Goal: Task Accomplishment & Management: Use online tool/utility

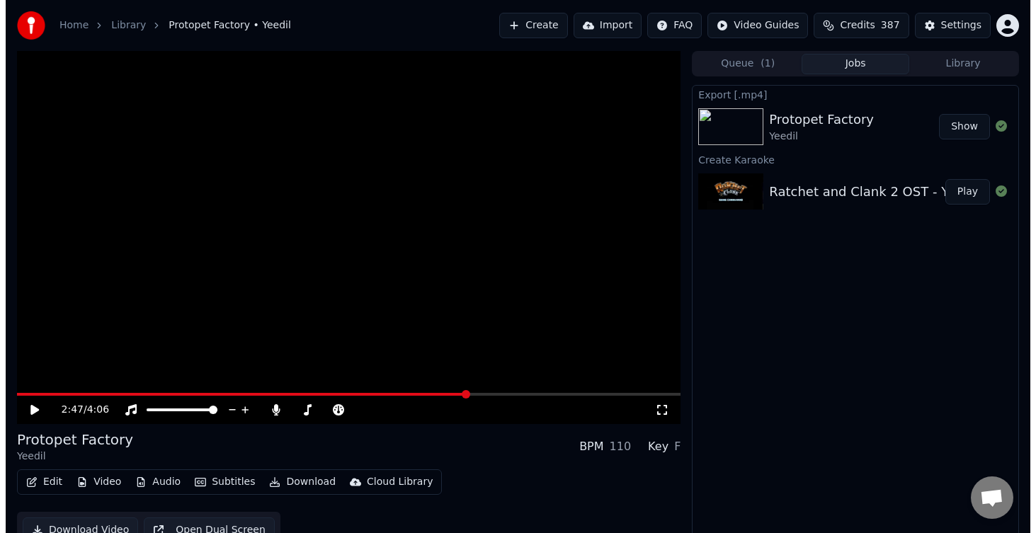
scroll to position [4, 0]
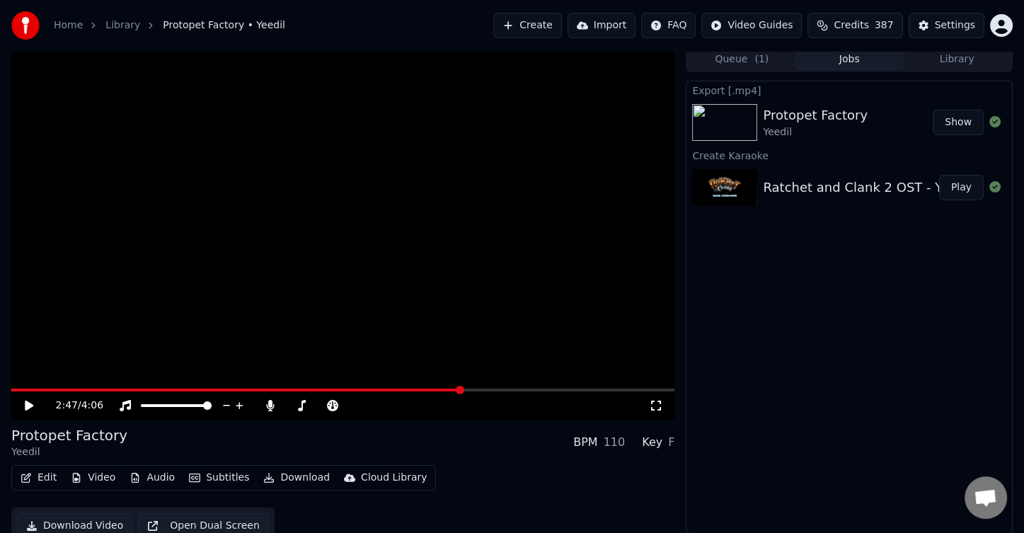
click at [510, 23] on button "Create" at bounding box center [527, 25] width 69 height 25
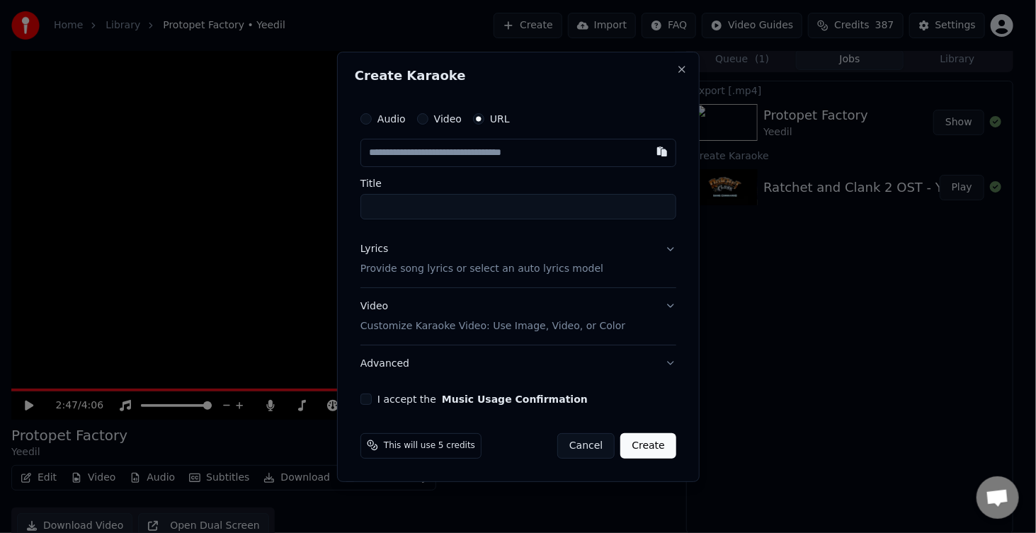
click at [509, 154] on input "text" at bounding box center [518, 153] width 316 height 28
type input "**********"
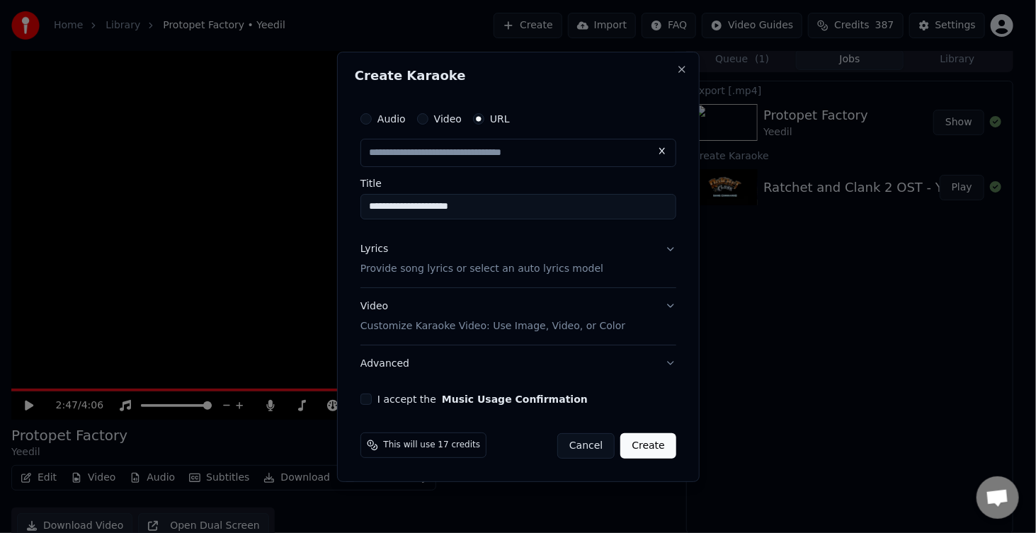
scroll to position [0, 0]
click at [372, 256] on div "Lyrics Provide song lyrics or select an auto lyrics model" at bounding box center [481, 259] width 243 height 34
type input "**********"
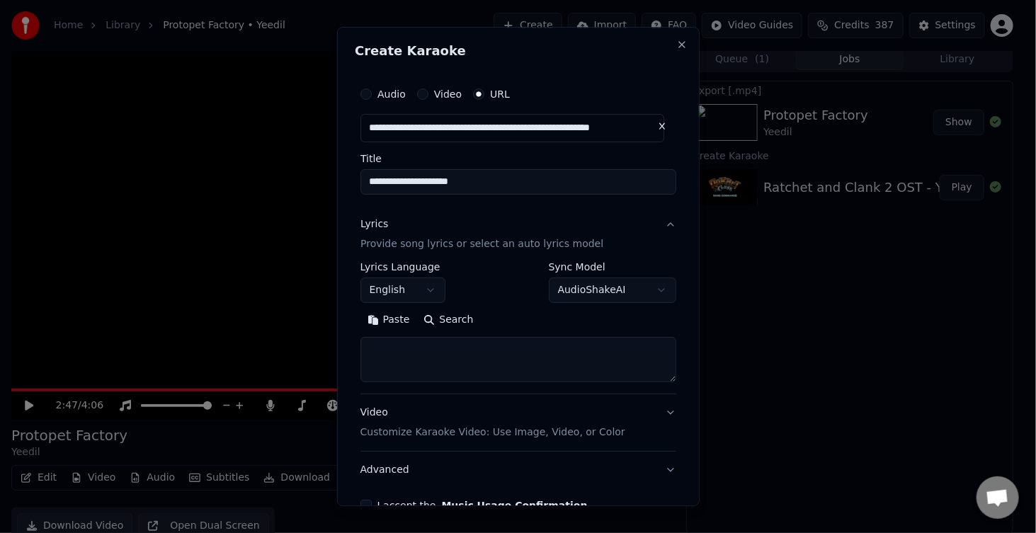
click at [408, 350] on textarea at bounding box center [518, 360] width 316 height 45
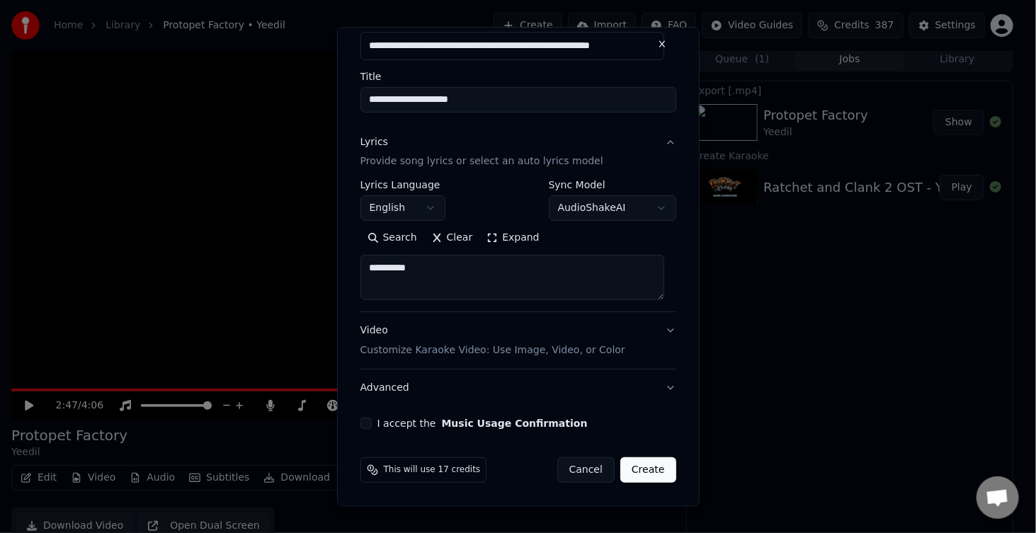
type textarea "**********"
click at [369, 420] on button "I accept the Music Usage Confirmation" at bounding box center [365, 423] width 11 height 11
click at [652, 470] on button "Create" at bounding box center [648, 470] width 56 height 25
click at [602, 202] on body "**********" at bounding box center [512, 262] width 1024 height 533
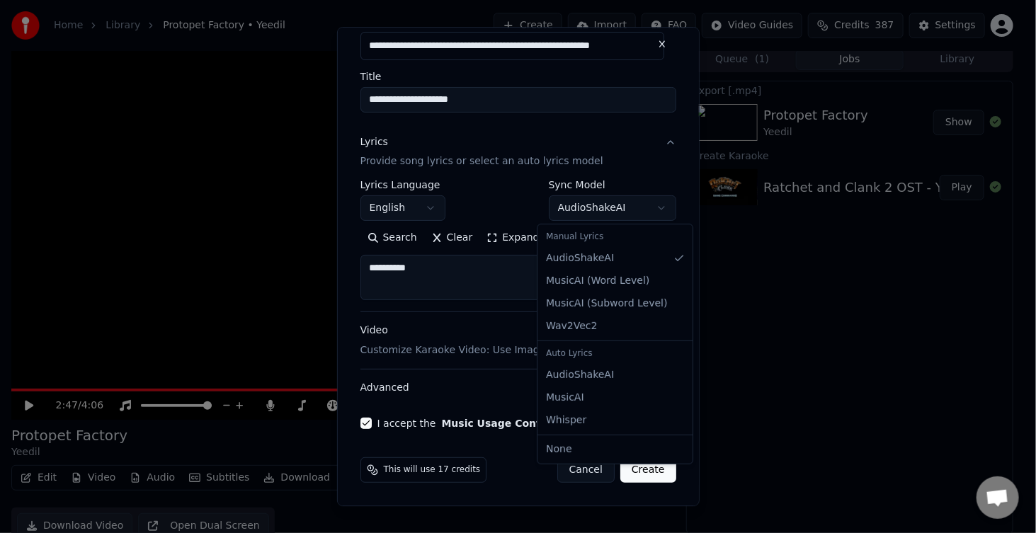
scroll to position [3, 0]
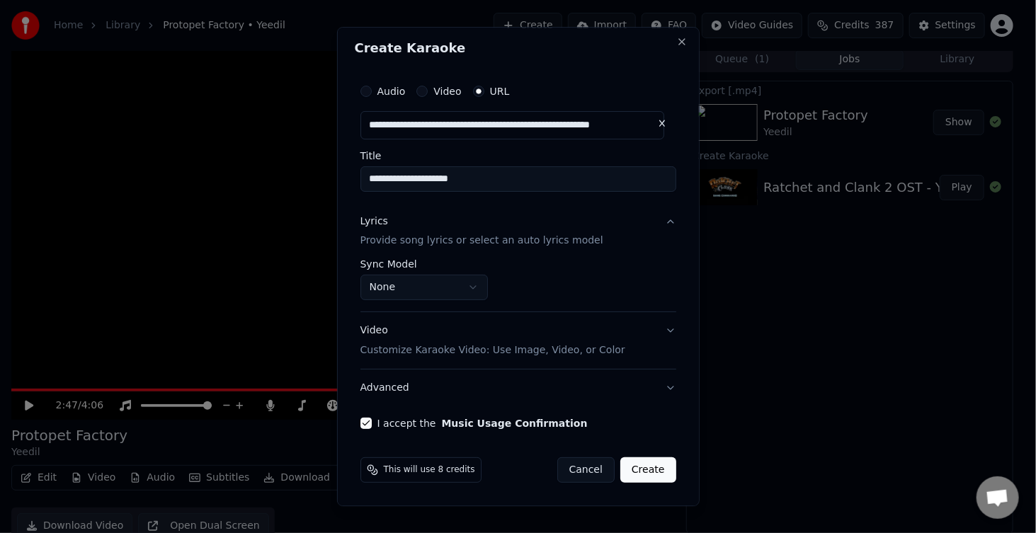
click at [636, 473] on button "Create" at bounding box center [648, 470] width 56 height 25
click at [634, 473] on button "Create" at bounding box center [648, 470] width 56 height 25
click at [642, 474] on button "Create" at bounding box center [648, 470] width 56 height 25
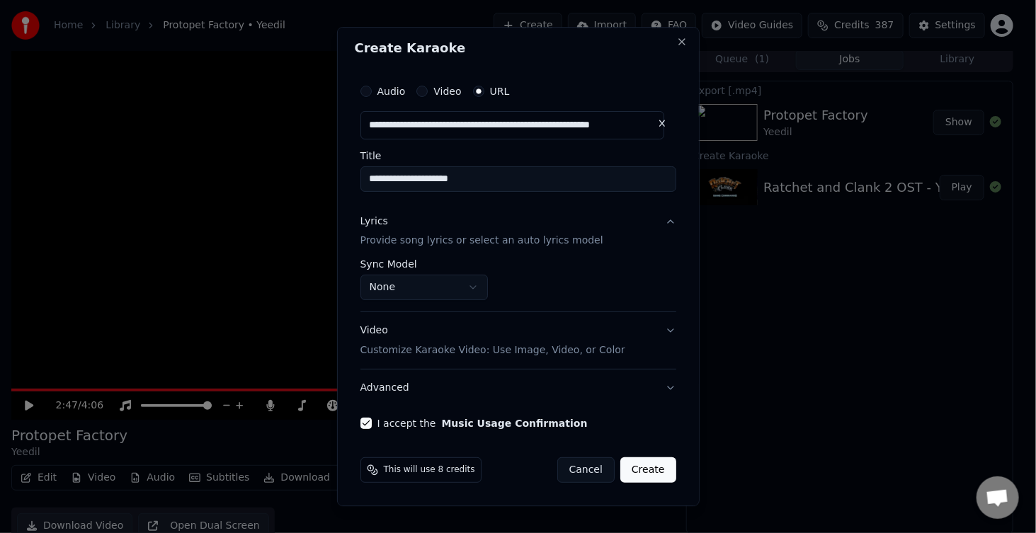
click at [642, 474] on button "Create" at bounding box center [648, 470] width 56 height 25
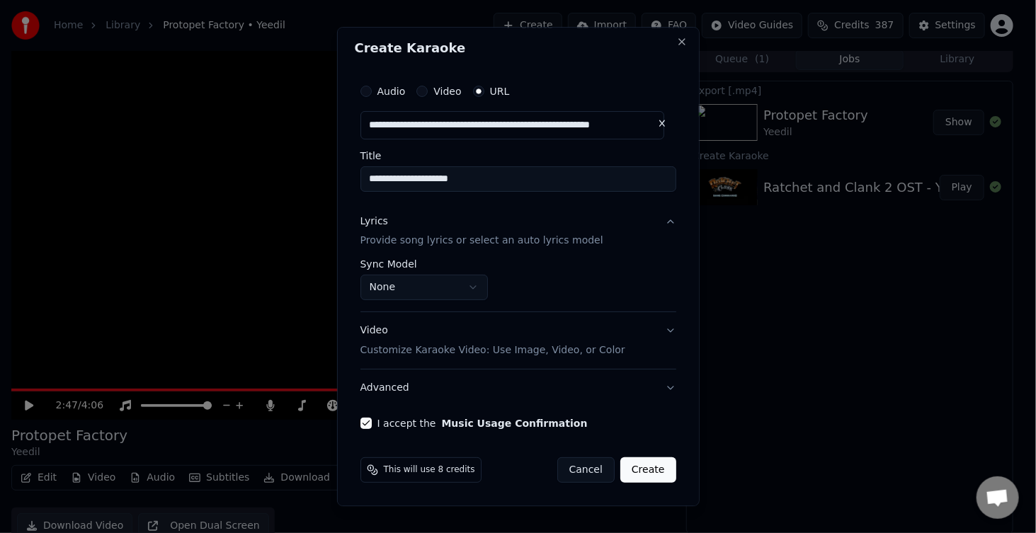
scroll to position [0, 0]
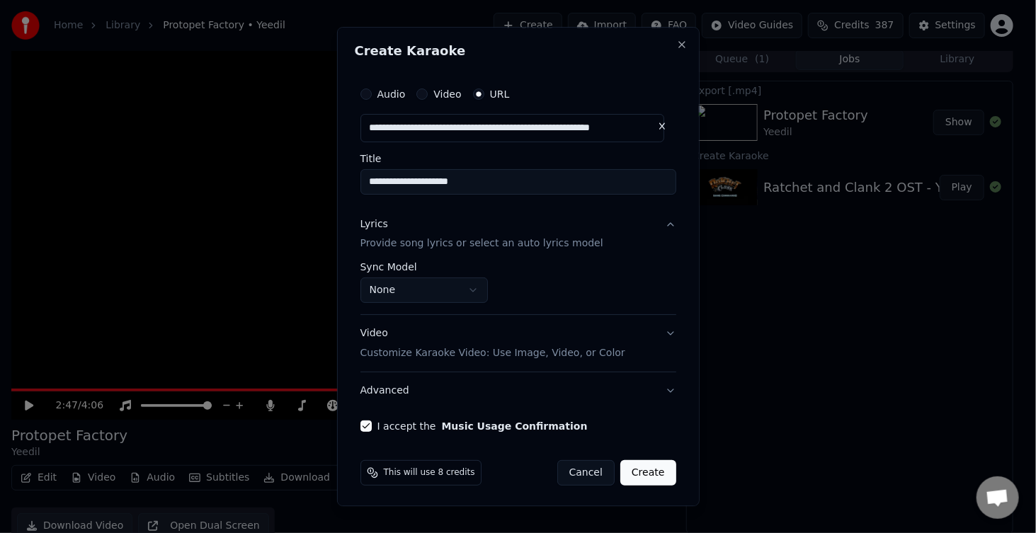
select select "**********"
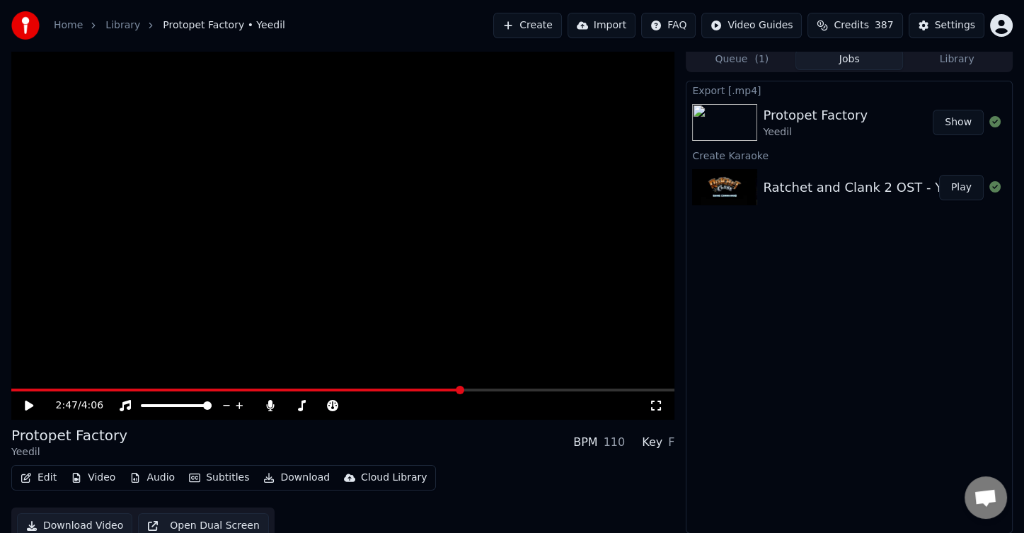
click at [122, 25] on link "Library" at bounding box center [122, 25] width 35 height 14
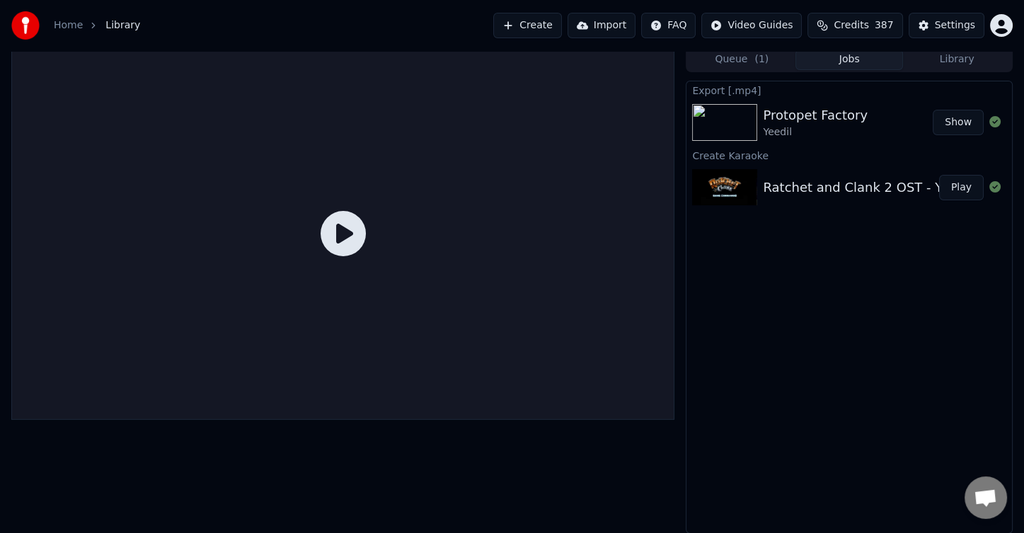
click at [528, 20] on button "Create" at bounding box center [527, 25] width 69 height 25
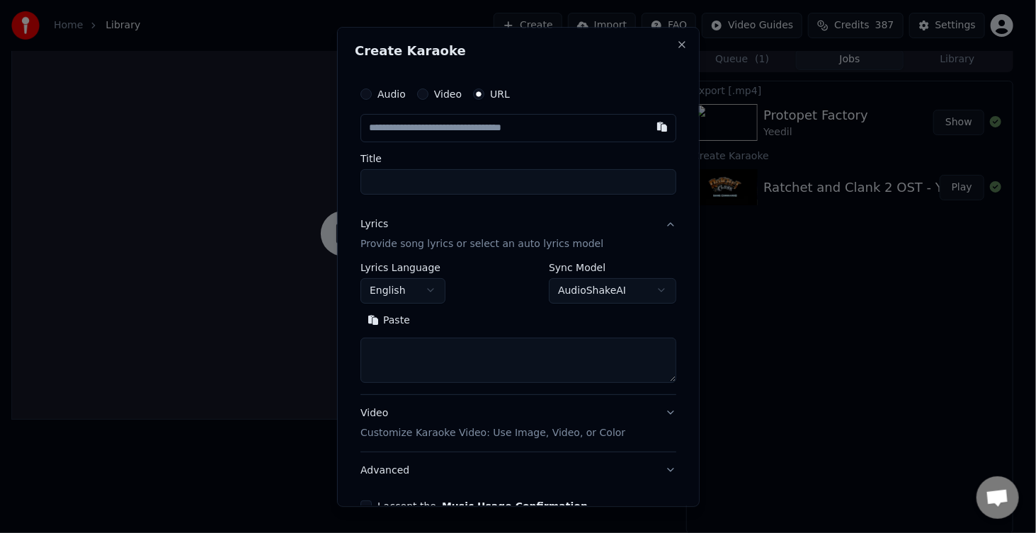
click at [499, 128] on input "text" at bounding box center [518, 128] width 316 height 28
type input "**********"
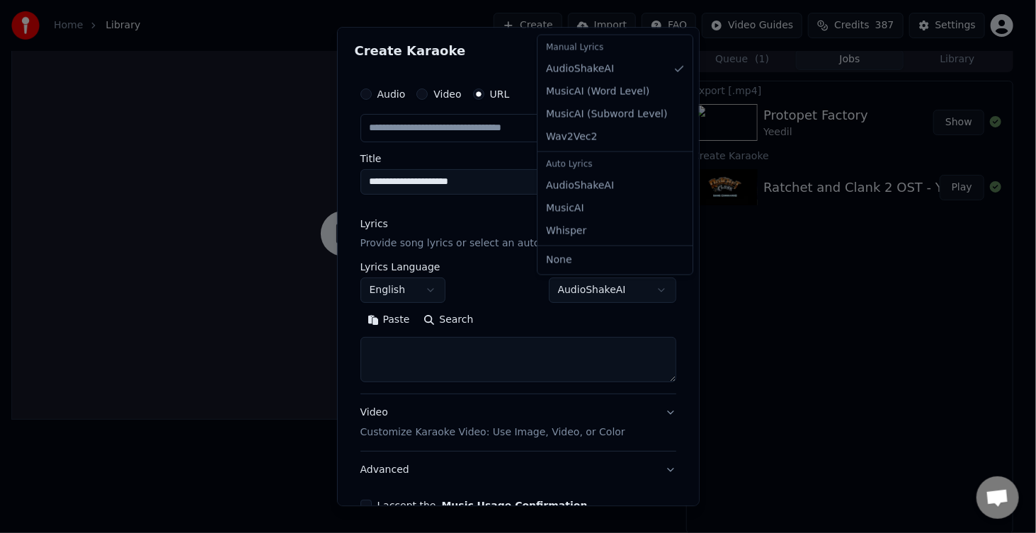
click at [600, 287] on body "**********" at bounding box center [512, 262] width 1024 height 533
select select "****"
type input "**********"
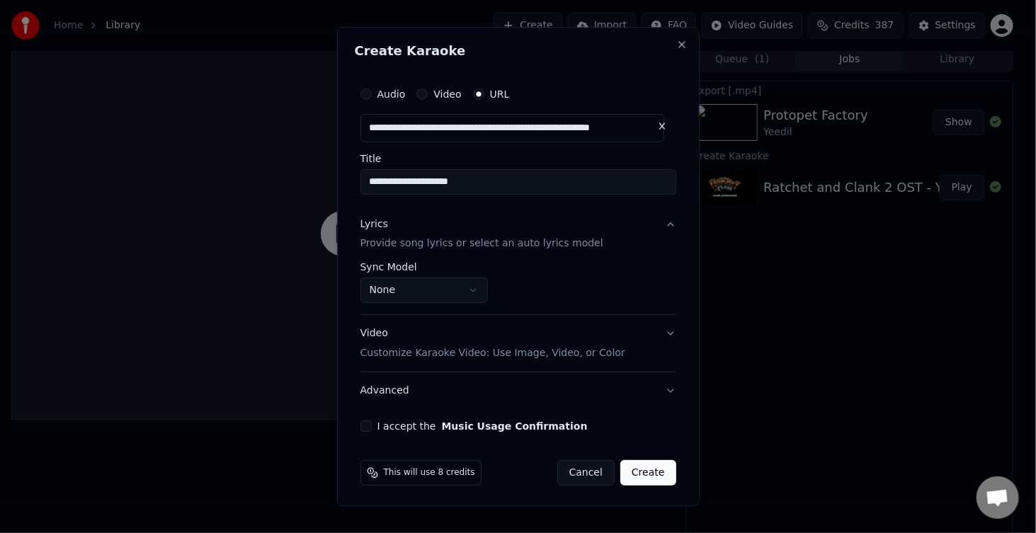
click at [365, 427] on button "I accept the Music Usage Confirmation" at bounding box center [365, 426] width 11 height 11
click at [637, 468] on button "Create" at bounding box center [648, 473] width 56 height 25
click at [481, 289] on body "**********" at bounding box center [512, 262] width 1024 height 533
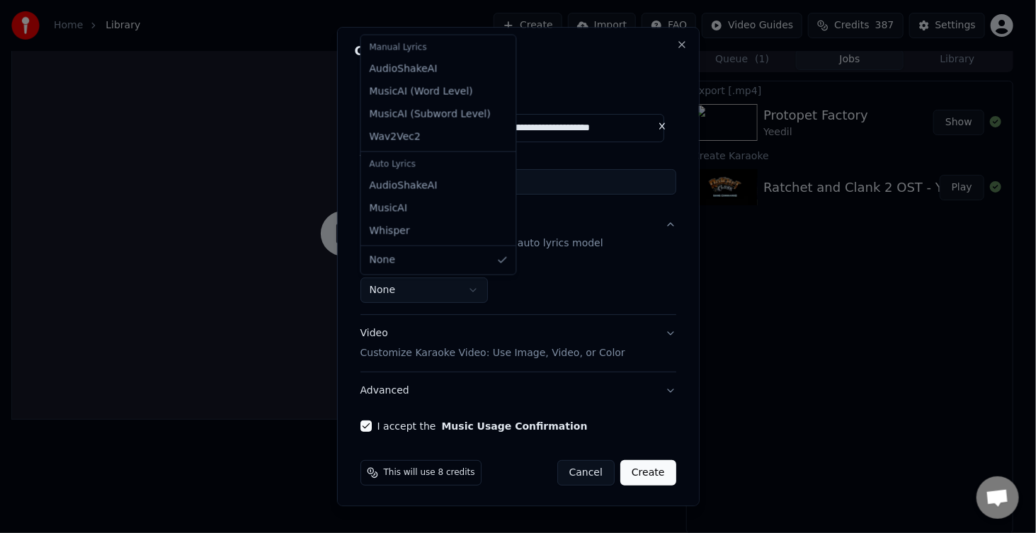
select select "**********"
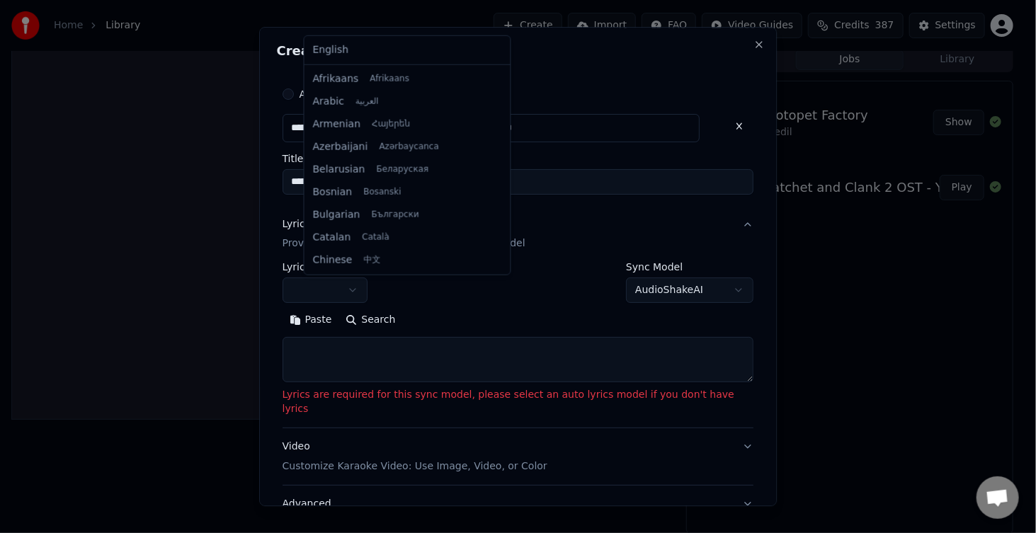
click at [365, 298] on body "**********" at bounding box center [512, 262] width 1024 height 533
select select "**"
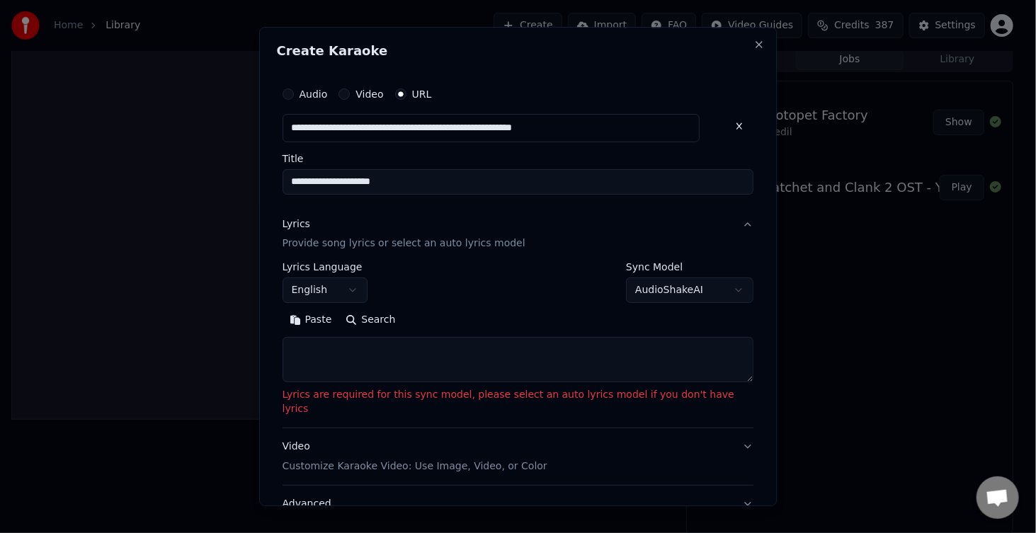
click at [404, 349] on textarea at bounding box center [518, 360] width 472 height 45
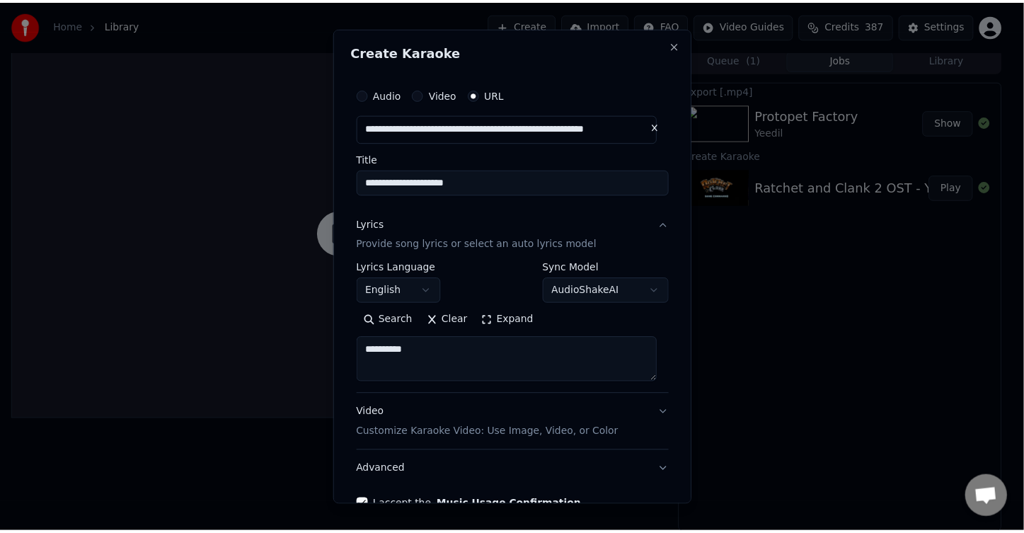
scroll to position [82, 0]
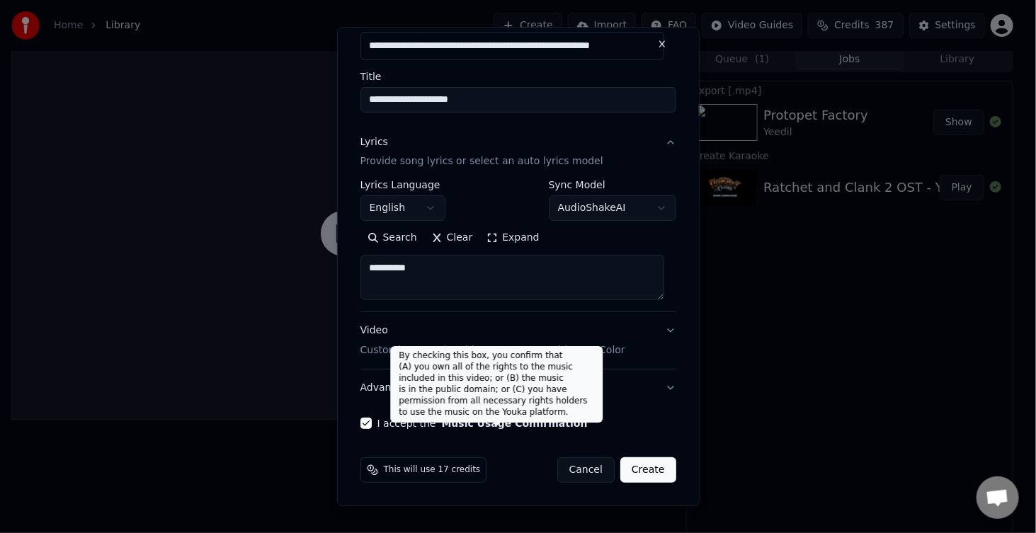
type textarea "**********"
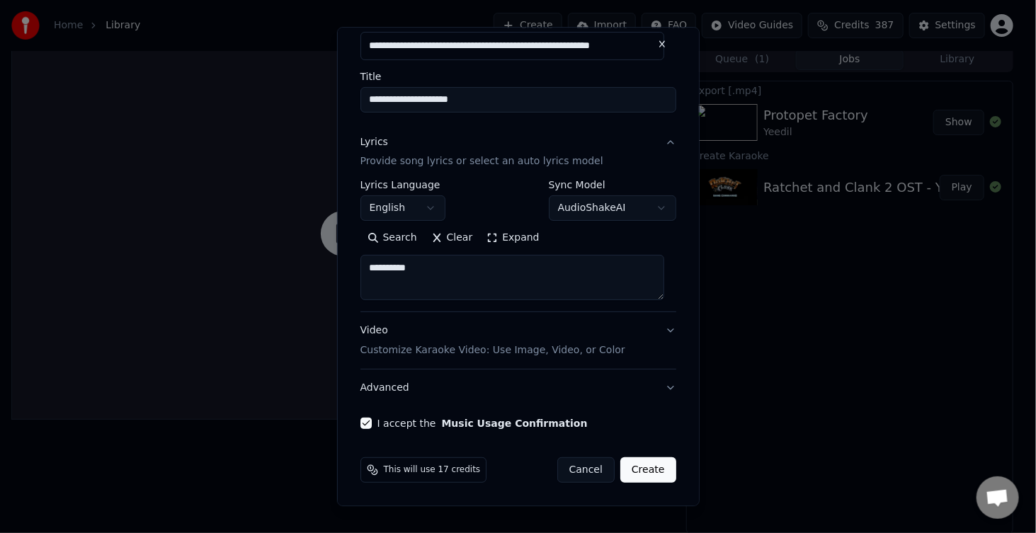
click at [631, 462] on button "Create" at bounding box center [648, 470] width 56 height 25
click at [583, 469] on button "Cancel" at bounding box center [585, 470] width 57 height 25
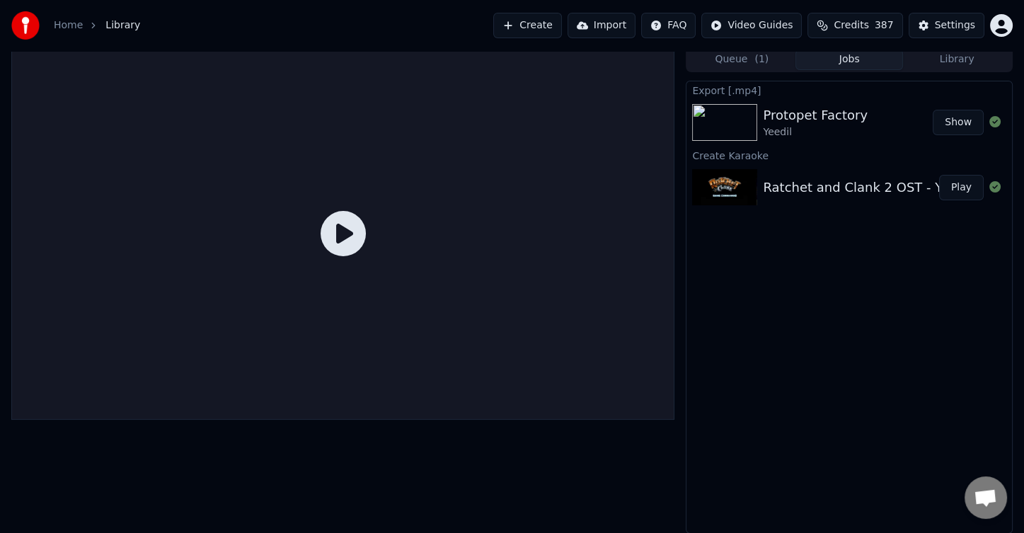
click at [978, 52] on button "Library" at bounding box center [957, 60] width 108 height 21
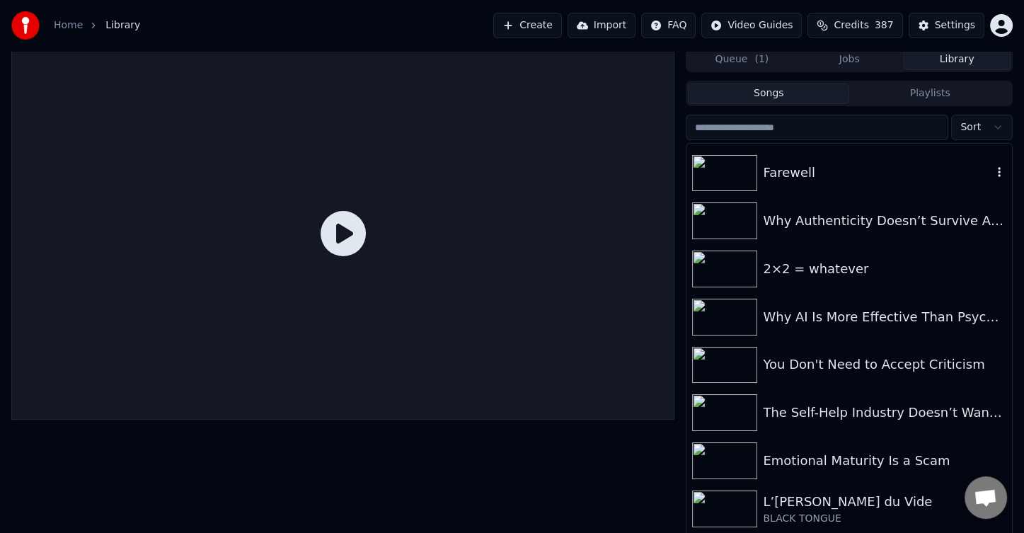
scroll to position [637, 0]
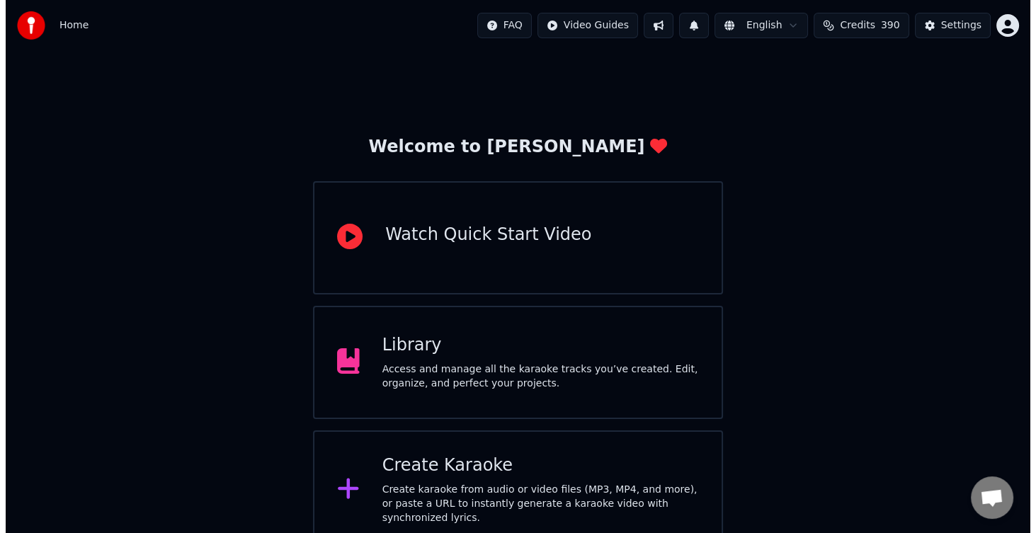
scroll to position [140, 0]
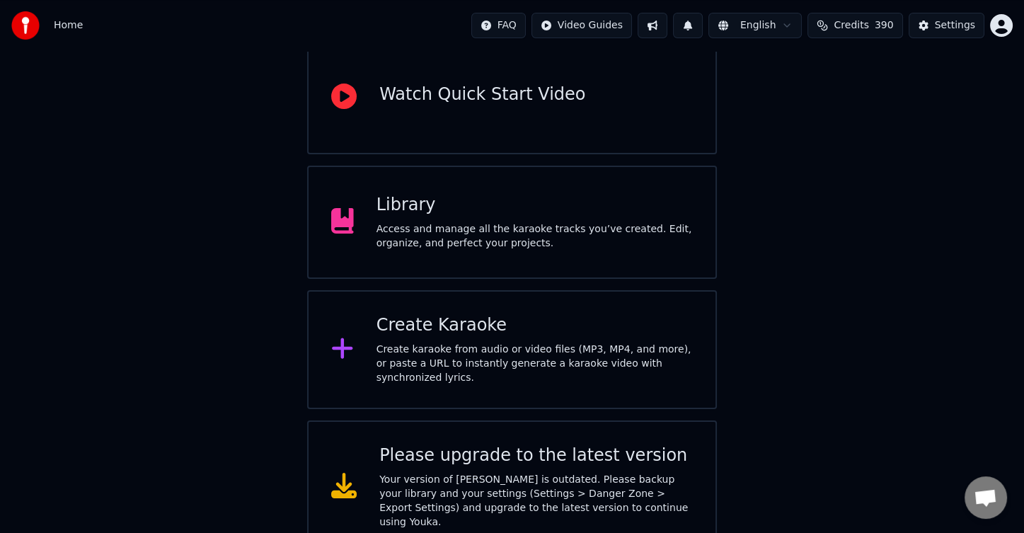
click at [600, 353] on div "Create karaoke from audio or video files (MP3, MP4, and more), or paste a URL t…" at bounding box center [535, 364] width 316 height 42
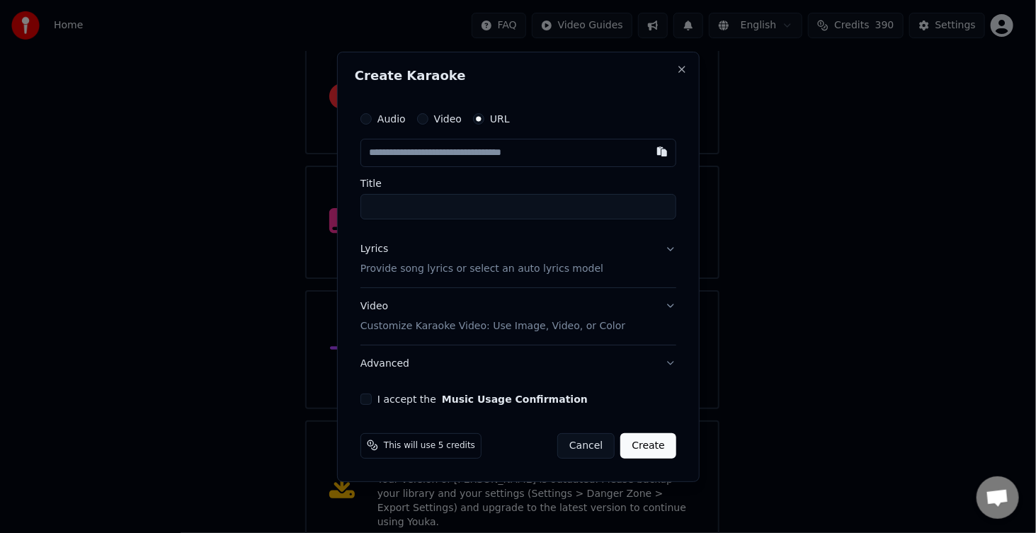
click at [471, 159] on input "text" at bounding box center [518, 153] width 316 height 28
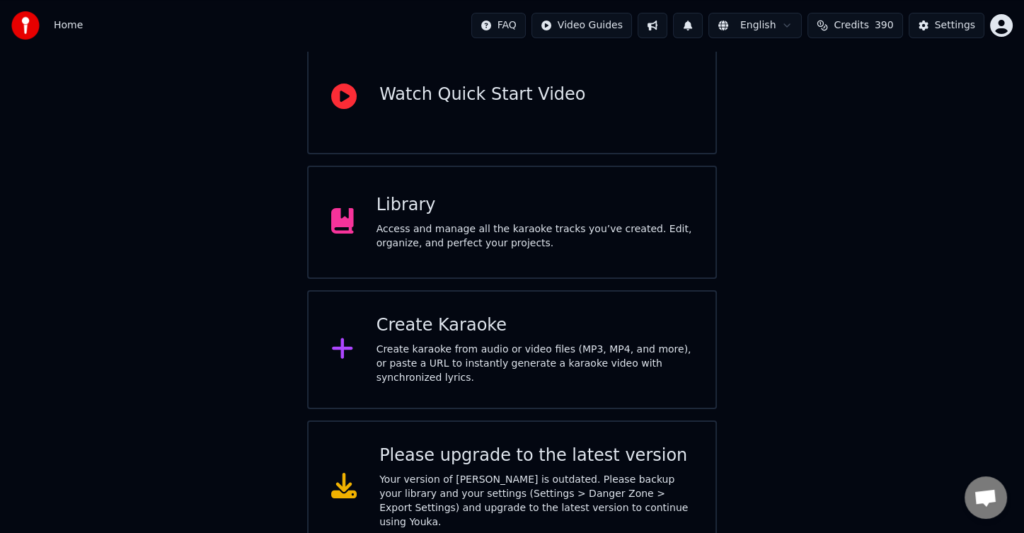
click at [524, 326] on div "Create Karaoke" at bounding box center [535, 325] width 316 height 23
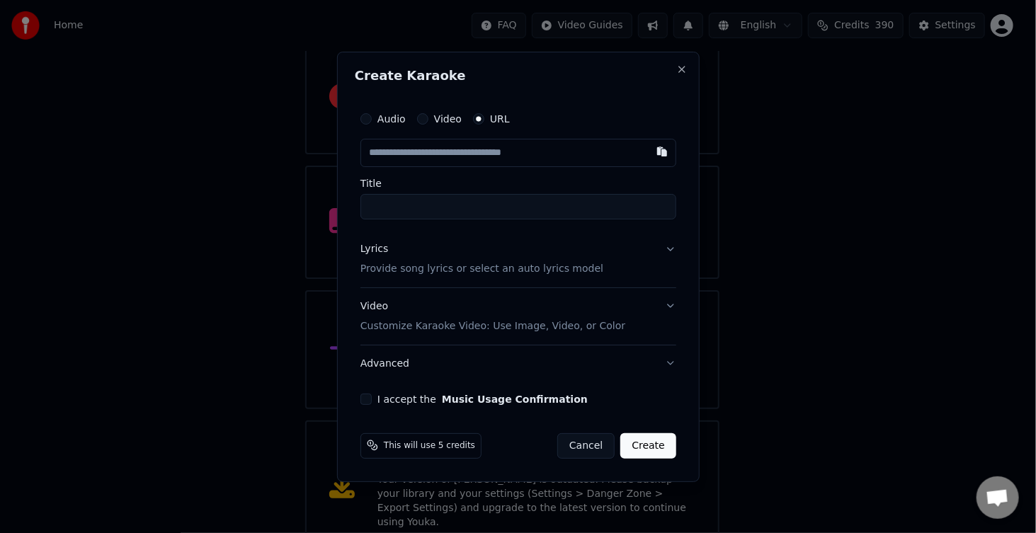
type input "**********"
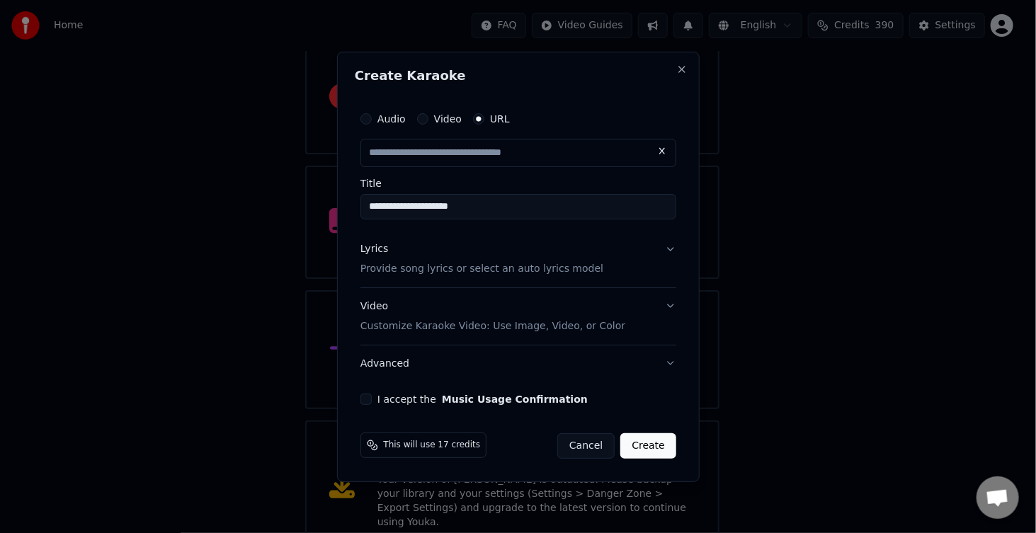
click at [382, 246] on div "Lyrics" at bounding box center [374, 249] width 28 height 14
type input "**********"
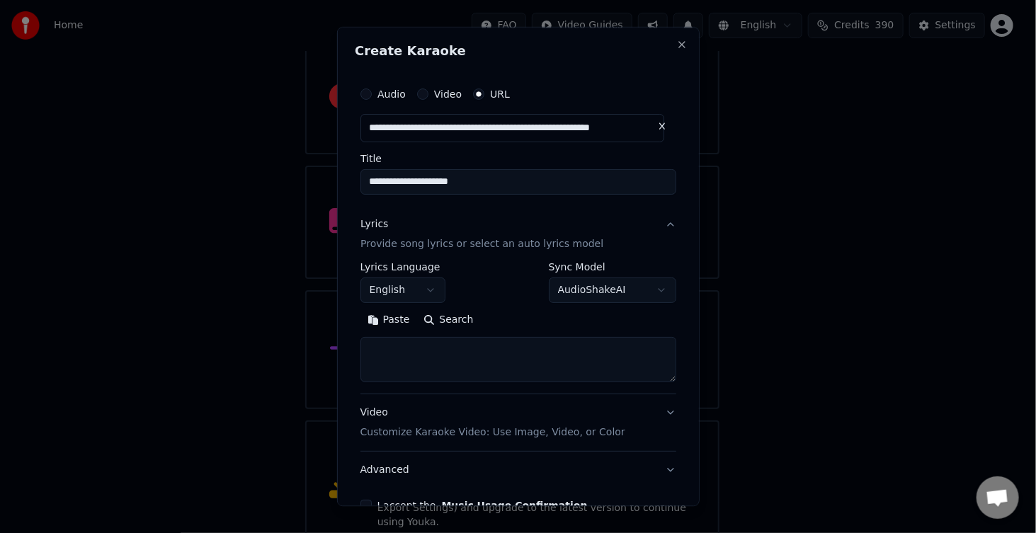
click at [444, 341] on textarea at bounding box center [518, 360] width 316 height 45
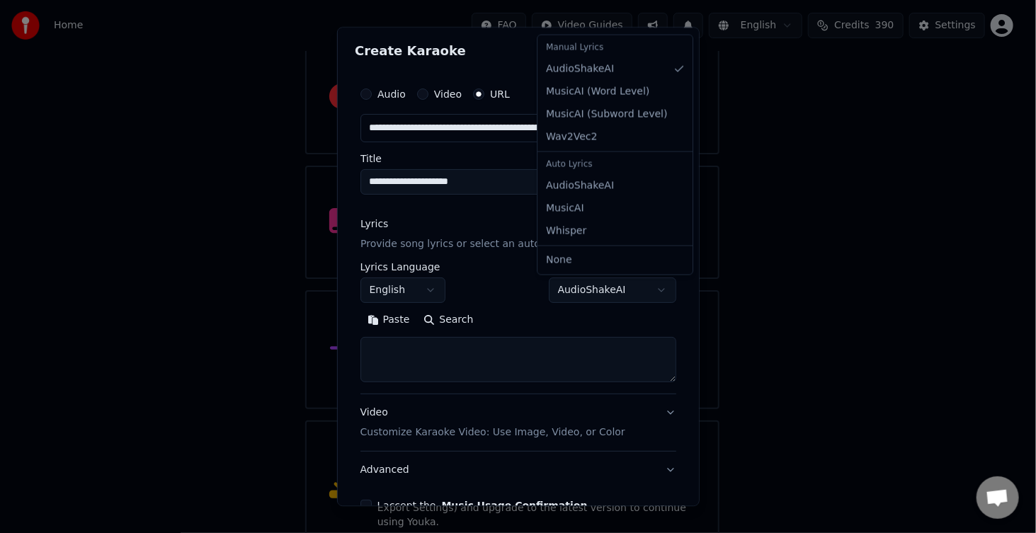
click at [583, 295] on body "**********" at bounding box center [512, 207] width 1024 height 694
select select "****"
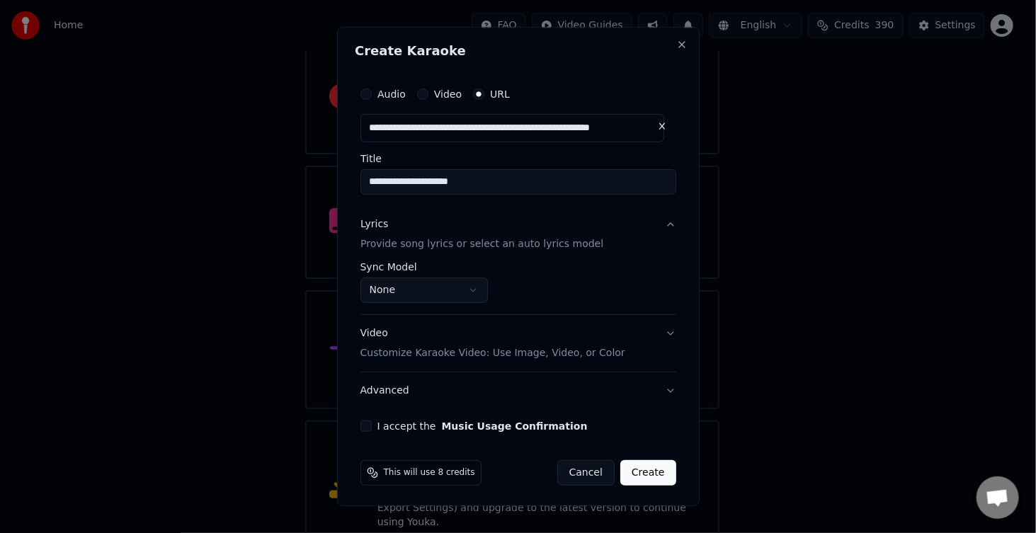
click at [366, 424] on button "I accept the Music Usage Confirmation" at bounding box center [365, 426] width 11 height 11
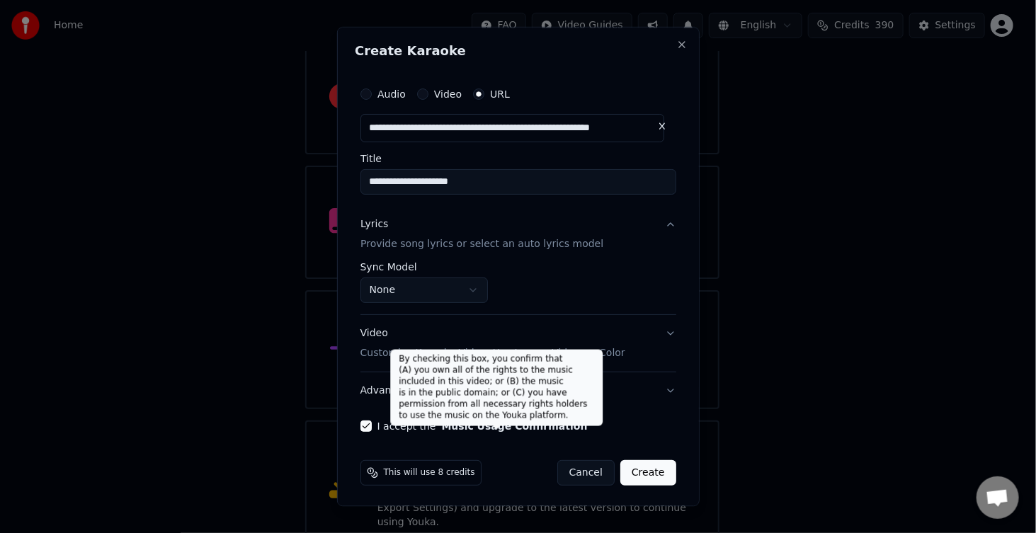
click at [646, 473] on button "Create" at bounding box center [648, 473] width 56 height 25
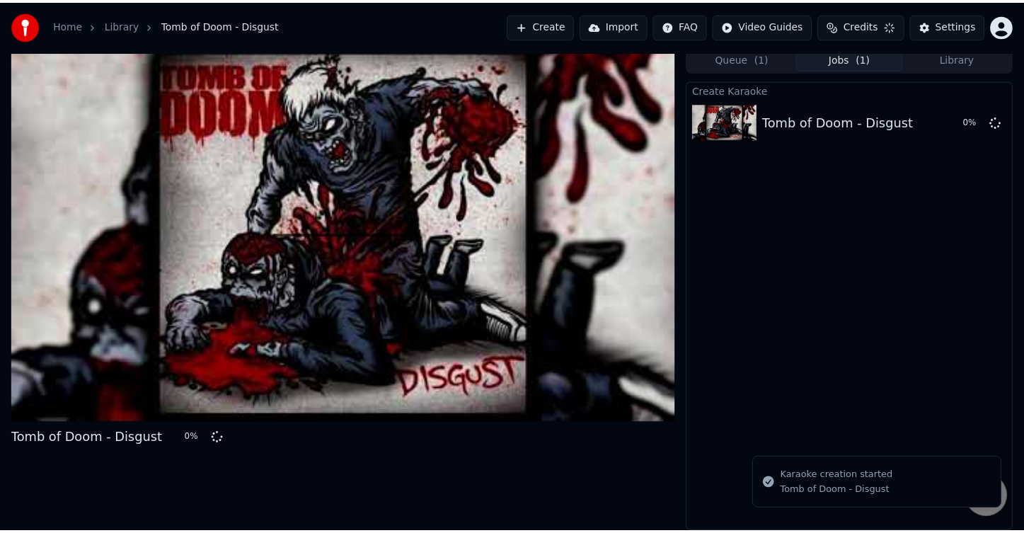
scroll to position [4, 0]
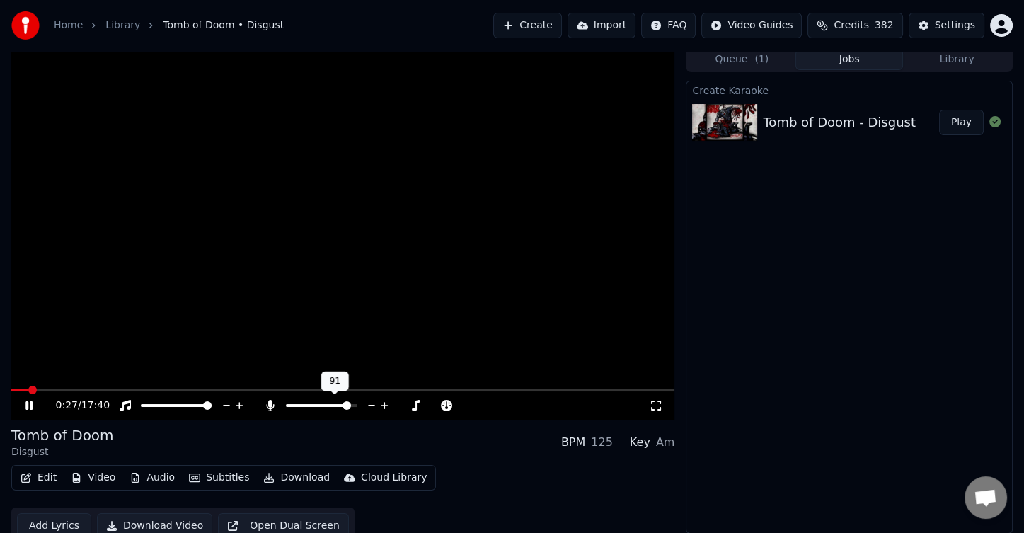
click at [350, 409] on span at bounding box center [347, 405] width 8 height 8
click at [418, 435] on div "Tomb of Doom Disgust BPM 125 Key Am" at bounding box center [342, 442] width 663 height 34
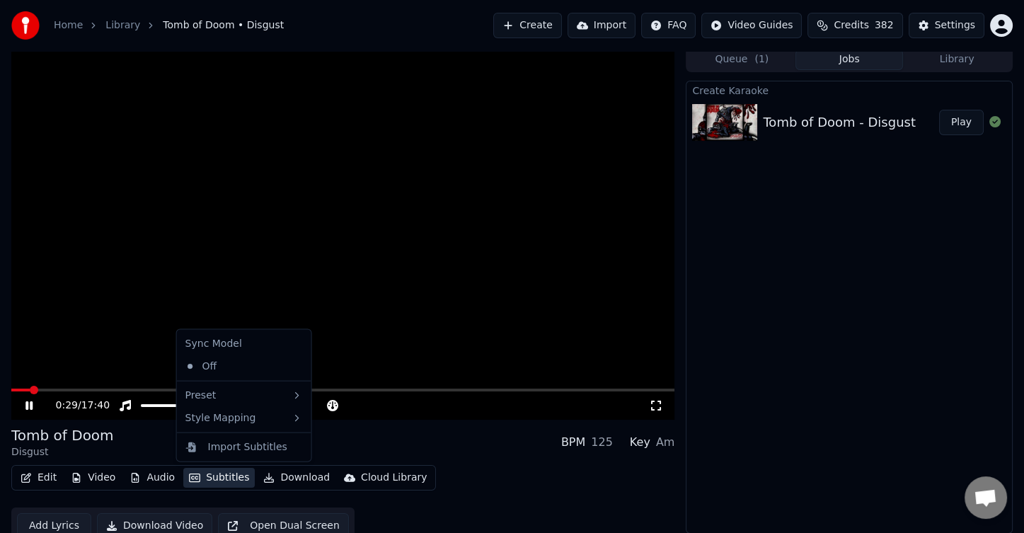
click at [229, 472] on button "Subtitles" at bounding box center [219, 478] width 72 height 20
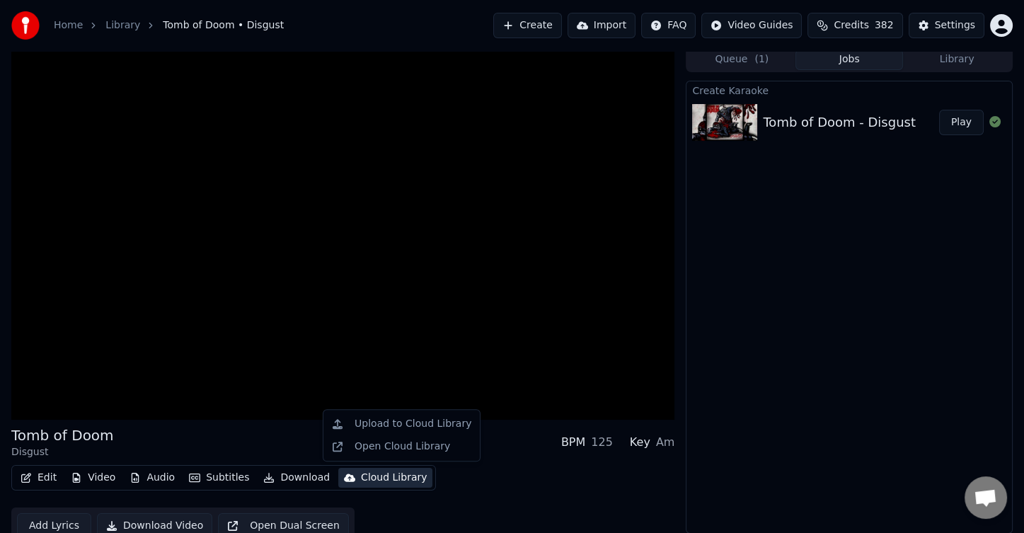
click at [522, 465] on div "Edit Video Audio Subtitles Download Cloud Library Add Lyrics Download Video Ope…" at bounding box center [342, 504] width 663 height 79
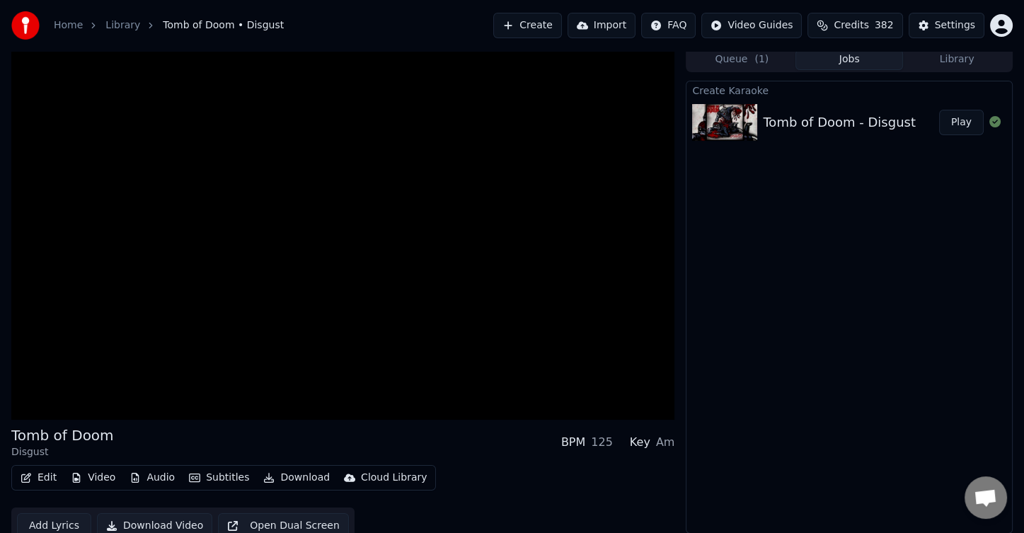
click at [397, 434] on div "Tomb of Doom Disgust BPM 125 Key Am" at bounding box center [342, 442] width 663 height 34
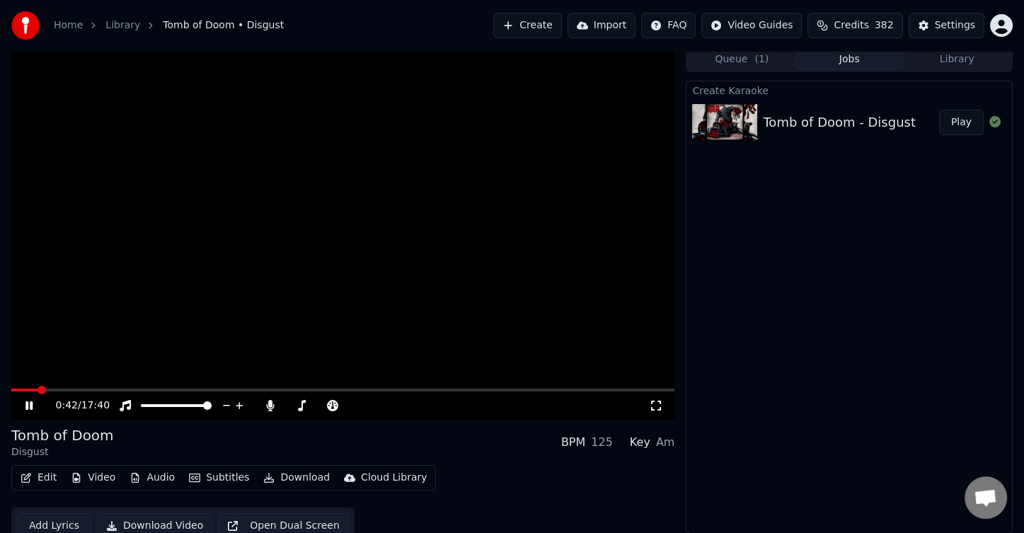
click at [446, 454] on div "Tomb of Doom Disgust BPM 125 Key Am" at bounding box center [342, 442] width 663 height 34
click at [353, 409] on span at bounding box center [349, 405] width 8 height 8
click at [406, 447] on div "Tomb of Doom Disgust BPM 125 Key Am" at bounding box center [342, 442] width 663 height 34
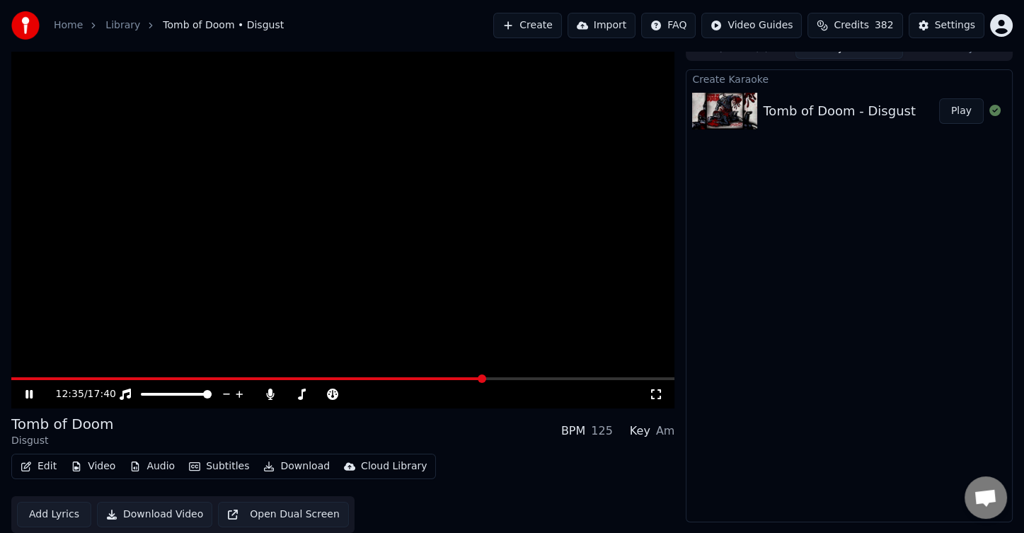
scroll to position [0, 0]
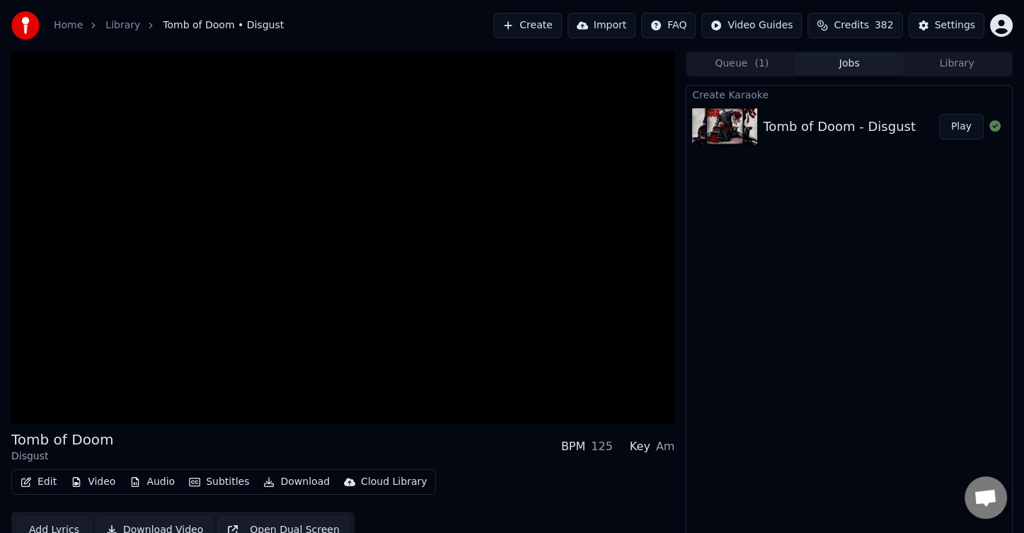
click at [447, 463] on div "Tomb of Doom Disgust BPM 125 Key Am" at bounding box center [342, 447] width 663 height 34
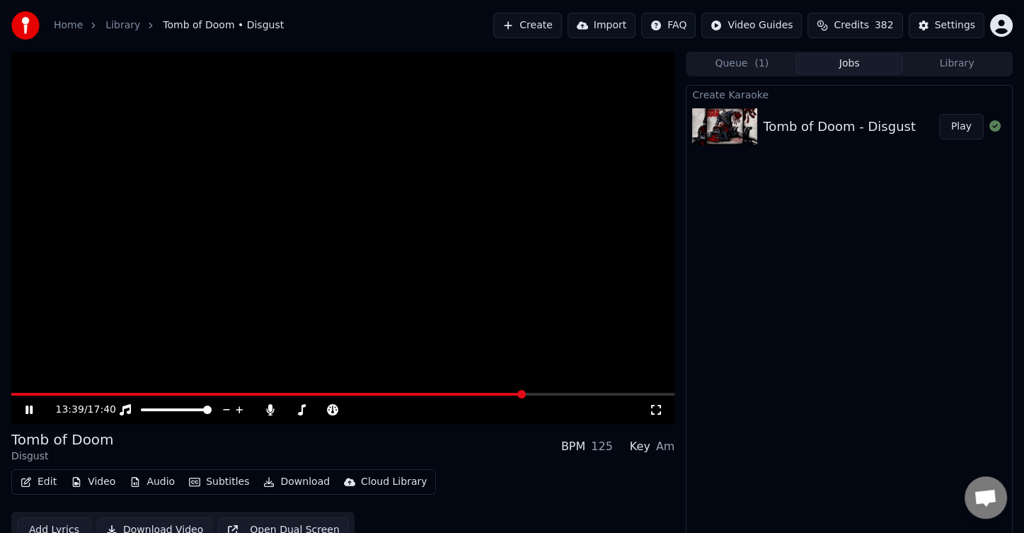
click at [476, 394] on span at bounding box center [267, 394] width 513 height 3
click at [501, 391] on video at bounding box center [342, 237] width 663 height 373
click at [501, 392] on video at bounding box center [342, 237] width 663 height 373
click at [501, 394] on span at bounding box center [282, 394] width 543 height 3
click at [478, 394] on span at bounding box center [244, 394] width 467 height 3
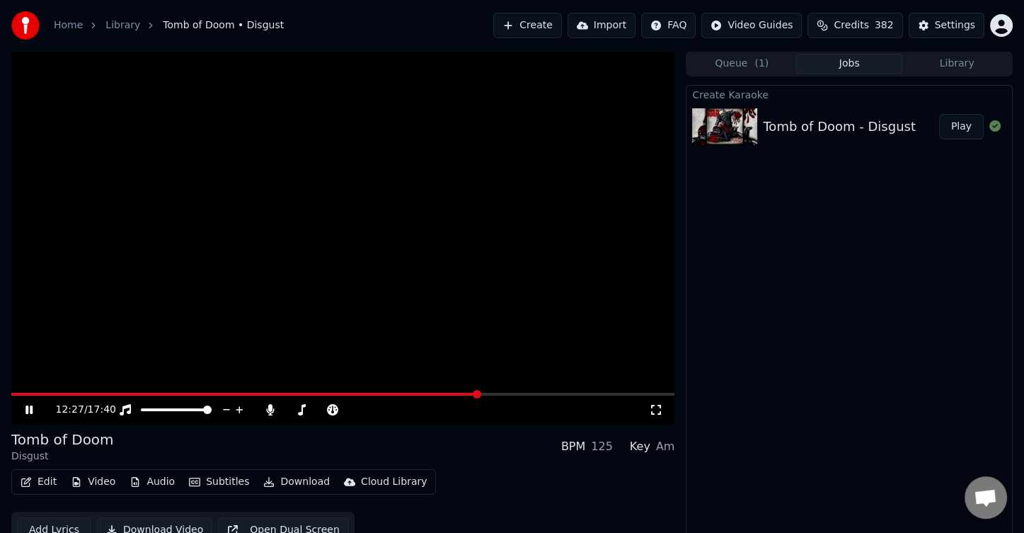
click at [522, 392] on video at bounding box center [342, 237] width 663 height 373
click at [543, 375] on video at bounding box center [342, 237] width 663 height 373
click at [549, 394] on span at bounding box center [342, 394] width 663 height 3
click at [583, 394] on span at bounding box center [342, 394] width 663 height 3
click at [610, 395] on span at bounding box center [342, 394] width 663 height 3
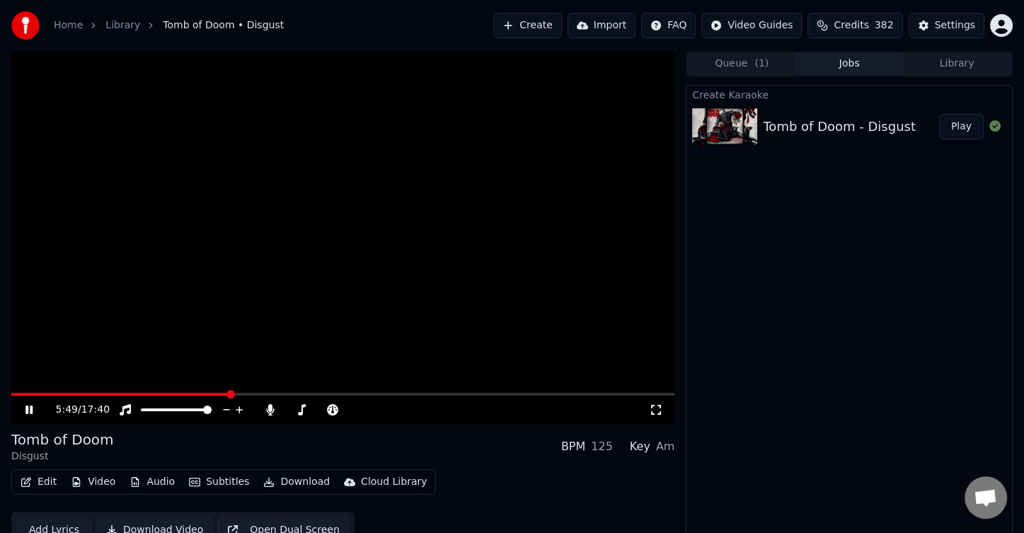
click at [229, 393] on span at bounding box center [120, 394] width 218 height 3
click at [500, 393] on span at bounding box center [342, 394] width 663 height 3
click at [493, 393] on span at bounding box center [268, 394] width 515 height 3
click at [476, 394] on span at bounding box center [243, 394] width 465 height 3
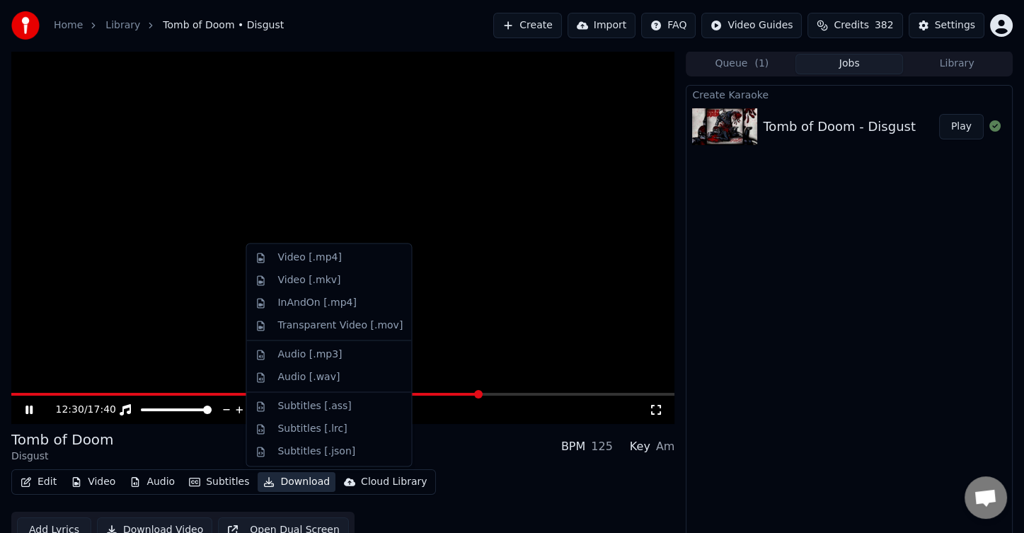
click at [303, 476] on button "Download" at bounding box center [297, 482] width 78 height 20
click at [350, 261] on div "Video [.mp4]" at bounding box center [340, 258] width 125 height 14
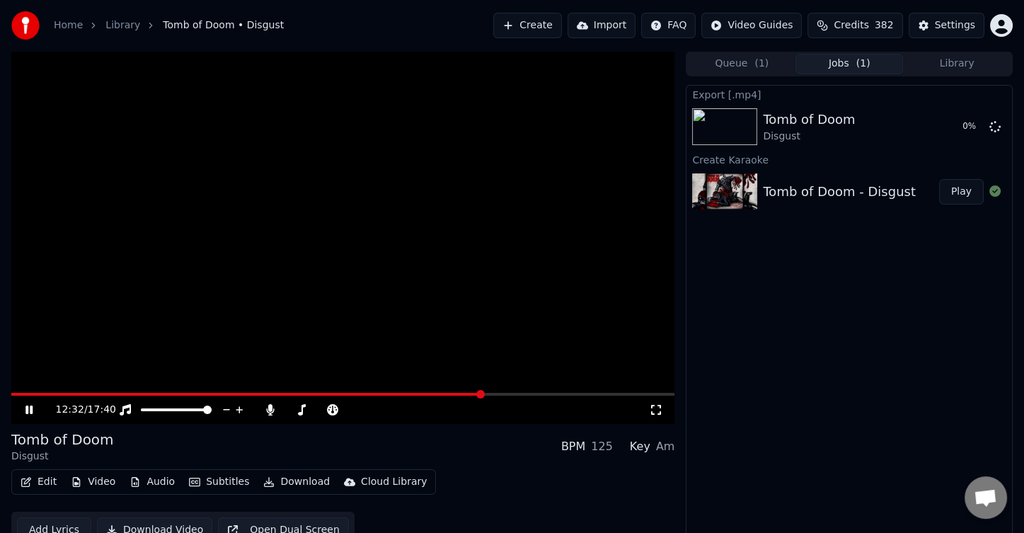
click at [646, 488] on div "Edit Video Audio Subtitles Download Cloud Library Add Lyrics Download Video Ope…" at bounding box center [342, 508] width 663 height 79
click at [653, 472] on div "Edit Video Audio Subtitles Download Cloud Library Add Lyrics Download Video Ope…" at bounding box center [342, 508] width 663 height 79
click at [716, 465] on div "Export [.mp4] Tomb of Doom Disgust 0 % Create Karaoke Tomb of Doom - Disgust Pl…" at bounding box center [849, 311] width 327 height 453
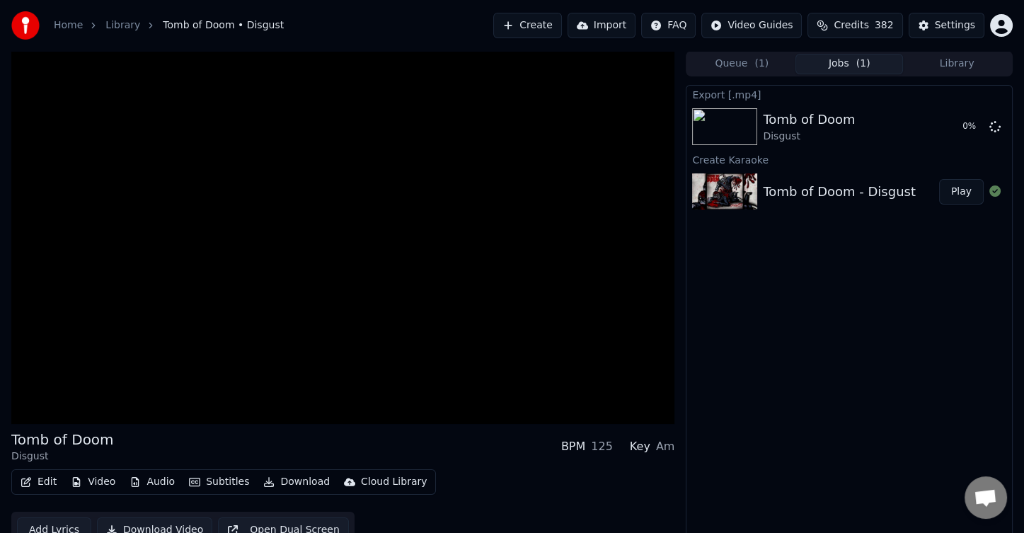
click at [664, 457] on div "Tomb of Doom Disgust BPM 125 Key Am" at bounding box center [342, 447] width 663 height 34
click at [697, 451] on div "Export [.mp4] Tomb of Doom Disgust 0 % Create Karaoke Tomb of Doom - Disgust Pl…" at bounding box center [849, 311] width 327 height 453
click at [679, 442] on div "Tomb of Doom Disgust BPM 125 Key Am Edit Video Audio Subtitles Download Cloud L…" at bounding box center [512, 300] width 1024 height 498
drag, startPoint x: 664, startPoint y: 445, endPoint x: 680, endPoint y: 425, distance: 24.7
click at [680, 425] on div "Tomb of Doom Disgust BPM 125 Key Am Edit Video Audio Subtitles Download Cloud L…" at bounding box center [512, 300] width 1024 height 498
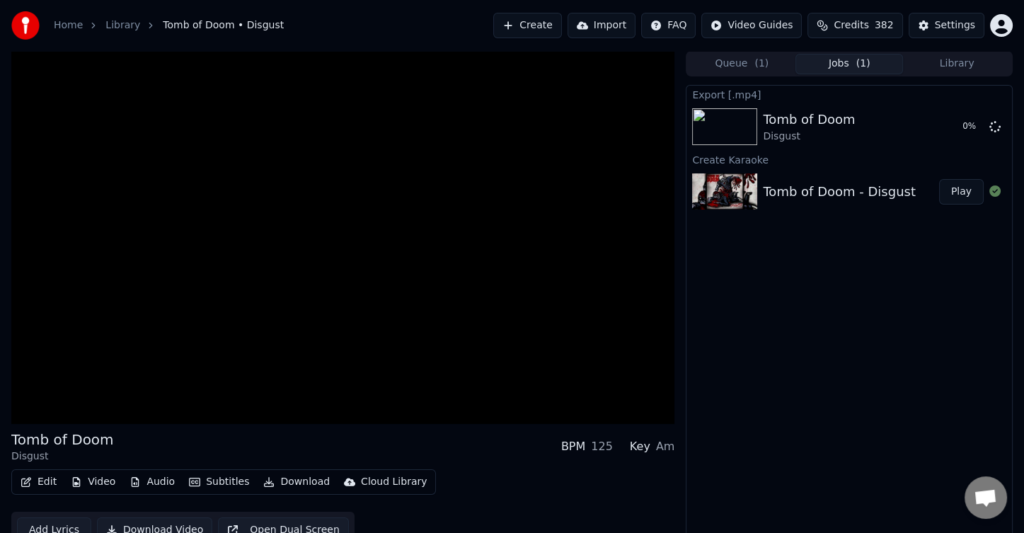
click at [680, 430] on div "Tomb of Doom Disgust BPM 125 Key Am Edit Video Audio Subtitles Download Cloud L…" at bounding box center [512, 300] width 1024 height 498
drag, startPoint x: 661, startPoint y: 442, endPoint x: 663, endPoint y: 450, distance: 8.1
click at [663, 450] on div "Am" at bounding box center [665, 446] width 19 height 17
click at [677, 443] on div "Tomb of Doom Disgust BPM 125 Key Am Edit Video Audio Subtitles Download Cloud L…" at bounding box center [512, 300] width 1024 height 498
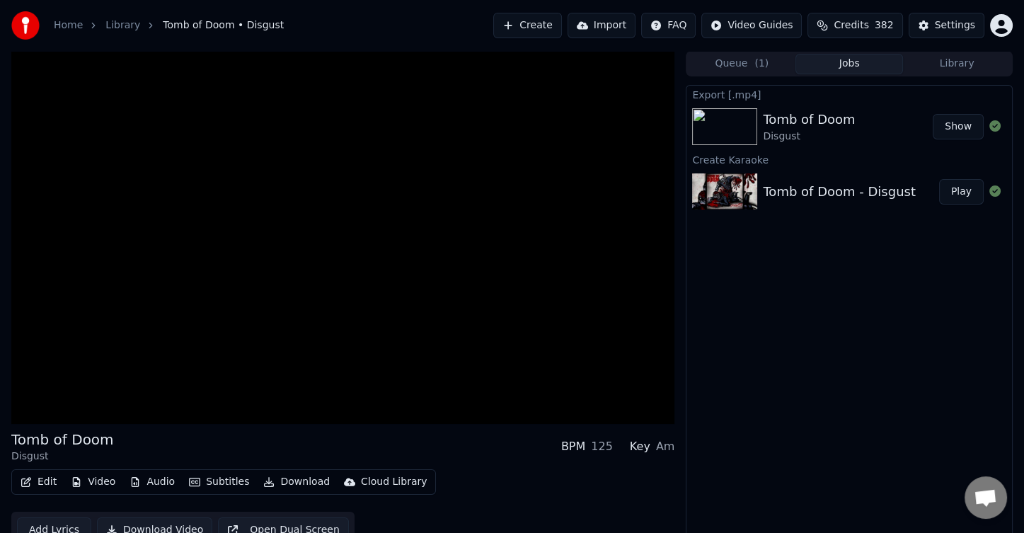
click at [453, 23] on div "Home Library Tomb of Doom • Disgust Create Import FAQ Video Guides Credits 382 …" at bounding box center [512, 25] width 1024 height 51
click at [501, 48] on div "Home Library Tomb of Doom • Disgust Create Import FAQ Video Guides Credits 382 …" at bounding box center [512, 25] width 1024 height 51
click at [515, 9] on div "Home Library Tomb of Doom • Disgust Create Import FAQ Video Guides Credits 382 …" at bounding box center [512, 25] width 1024 height 51
click at [508, 29] on button "Create" at bounding box center [527, 25] width 69 height 25
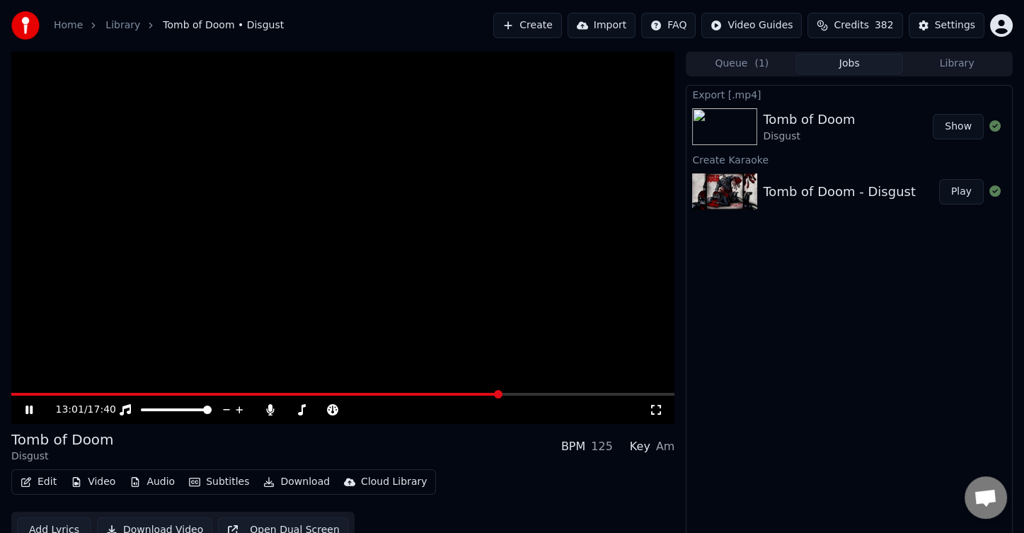
click at [522, 42] on div "Home Library Tomb of Doom • Disgust Create Import FAQ Video Guides Credits 382 …" at bounding box center [512, 25] width 1024 height 51
click at [555, 23] on div "Create Import FAQ Video Guides Credits 382 Settings" at bounding box center [753, 25] width 520 height 25
click at [516, 7] on div "Home Library Tomb of Doom • Disgust Create Import FAQ Video Guides Credits 382 …" at bounding box center [512, 25] width 1024 height 51
click at [527, 45] on div "Home Library Tomb of Doom • Disgust Create Import FAQ Video Guides Credits 382 …" at bounding box center [512, 25] width 1024 height 51
click at [446, 394] on span at bounding box center [228, 394] width 435 height 3
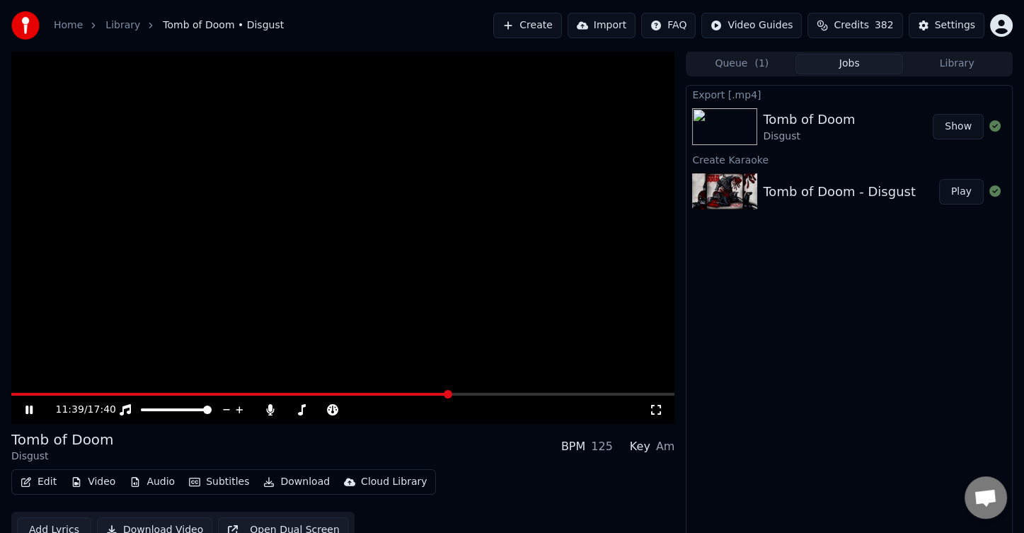
click at [455, 394] on span at bounding box center [342, 394] width 663 height 3
click at [463, 394] on span at bounding box center [342, 394] width 663 height 3
click at [470, 394] on span at bounding box center [342, 394] width 663 height 3
click at [477, 394] on span at bounding box center [342, 394] width 663 height 3
click at [480, 394] on span at bounding box center [342, 394] width 663 height 3
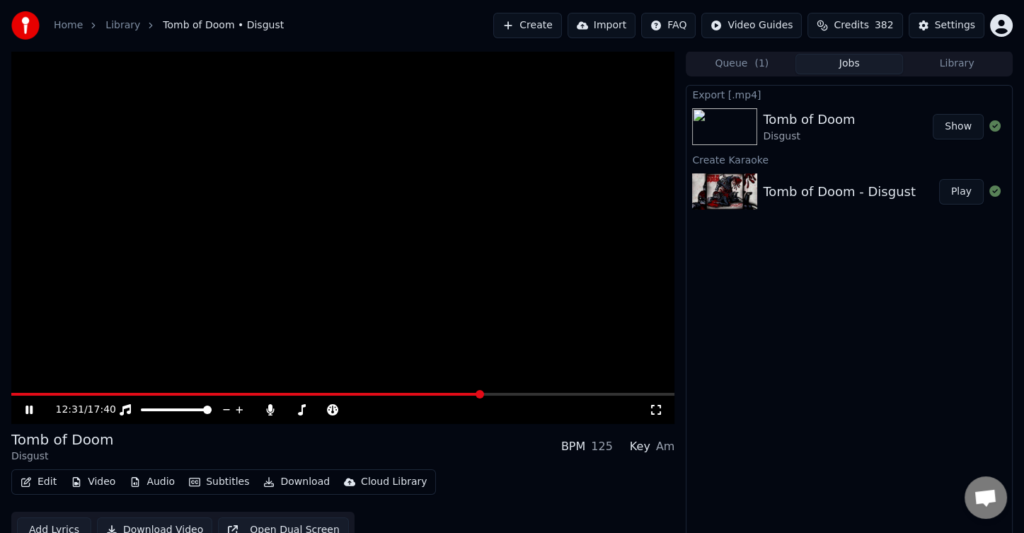
click at [486, 394] on span at bounding box center [342, 394] width 663 height 3
click at [506, 393] on span at bounding box center [259, 394] width 496 height 3
click at [494, 394] on span at bounding box center [252, 394] width 483 height 3
click at [485, 394] on span at bounding box center [248, 394] width 474 height 3
click at [486, 234] on video at bounding box center [342, 237] width 663 height 373
